Goal: Transaction & Acquisition: Purchase product/service

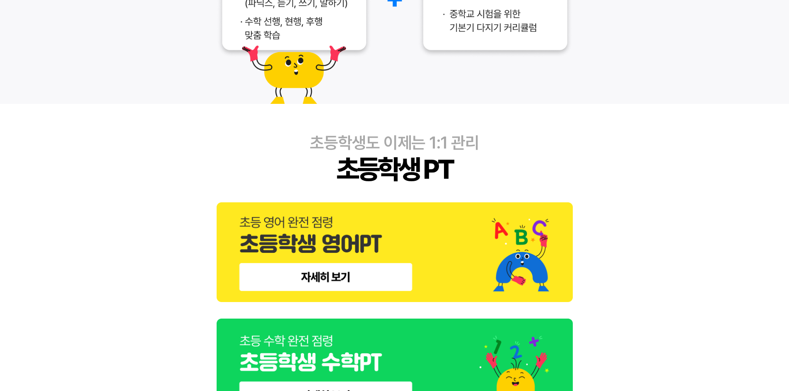
scroll to position [290, 0]
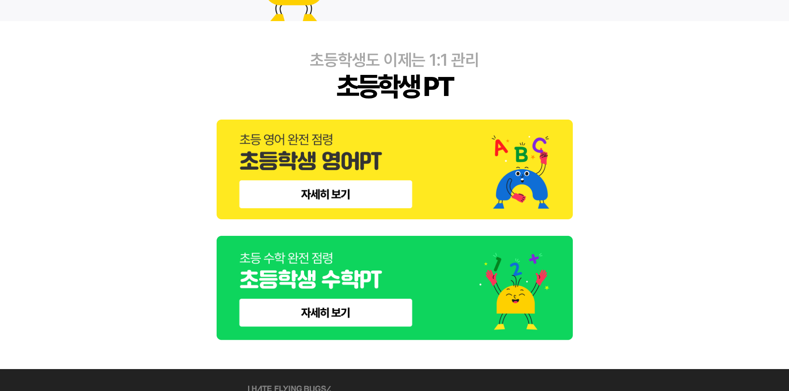
click at [320, 200] on img at bounding box center [395, 170] width 356 height 100
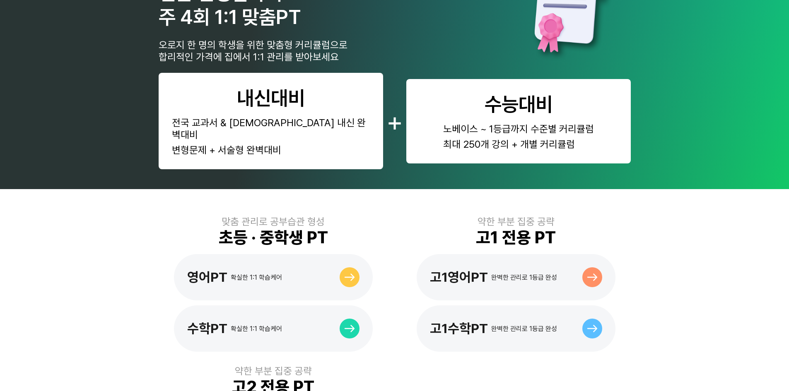
scroll to position [414, 0]
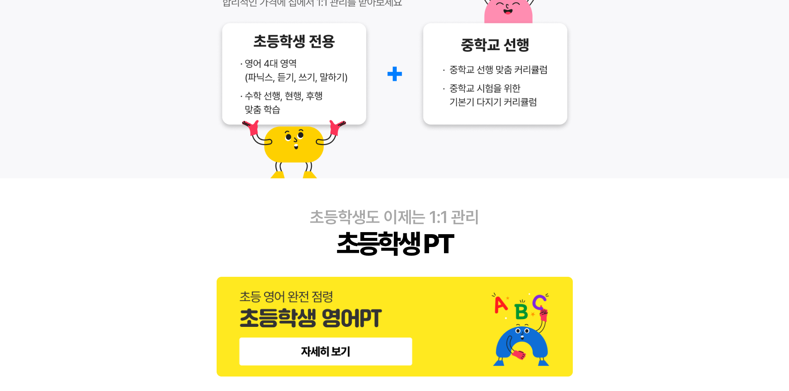
scroll to position [497, 0]
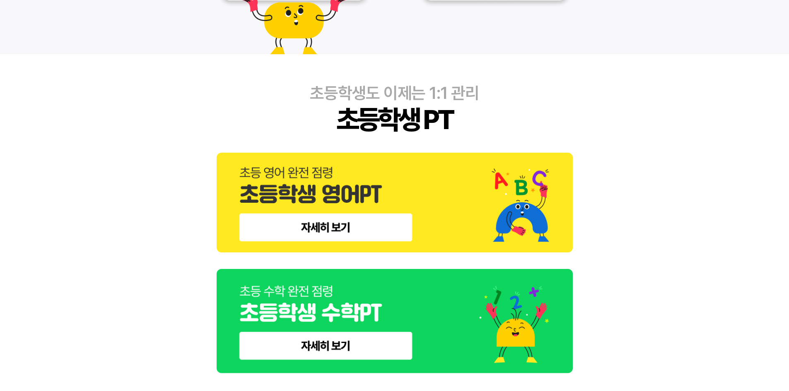
click at [358, 340] on img at bounding box center [395, 321] width 356 height 105
